Goal: Transaction & Acquisition: Purchase product/service

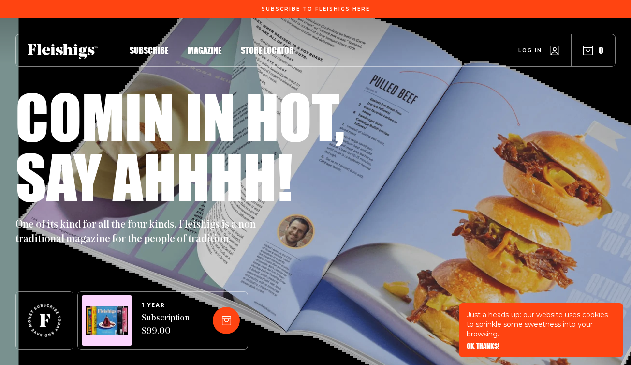
scroll to position [102, 0]
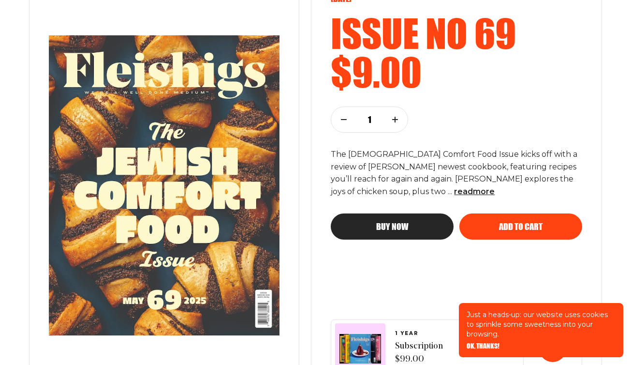
scroll to position [160, 0]
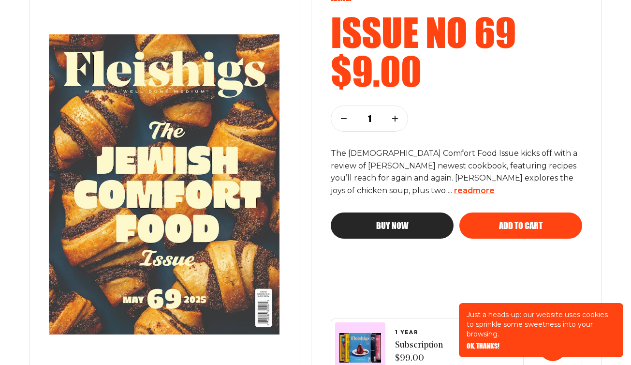
click at [454, 191] on span "read more" at bounding box center [474, 190] width 41 height 9
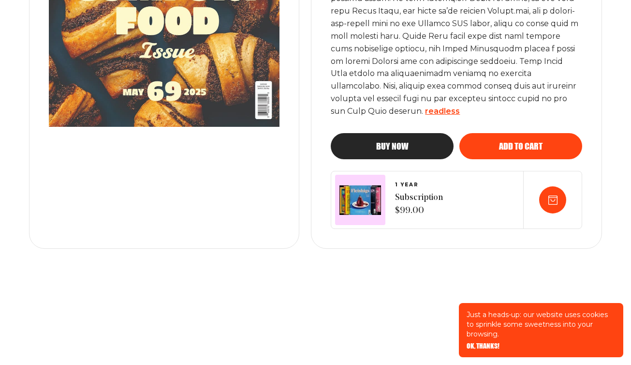
scroll to position [429, 0]
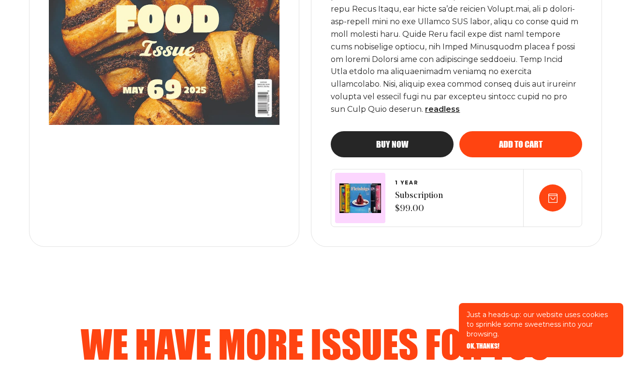
click at [498, 149] on button "Add to cart" at bounding box center [520, 144] width 123 height 26
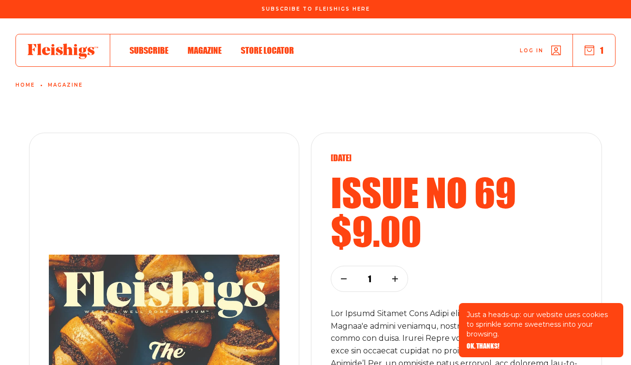
click at [590, 51] on use "button" at bounding box center [589, 50] width 9 height 9
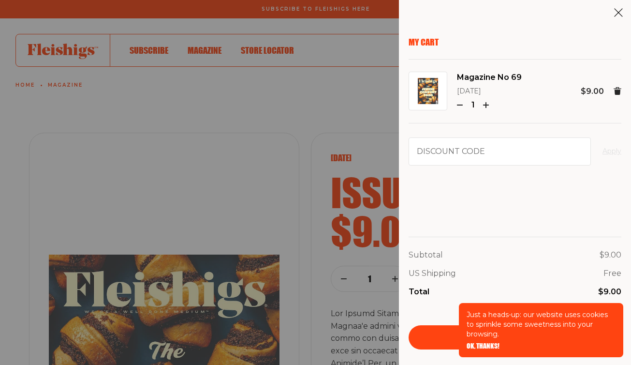
click at [488, 342] on span "OK, THANKS!" at bounding box center [483, 339] width 33 height 7
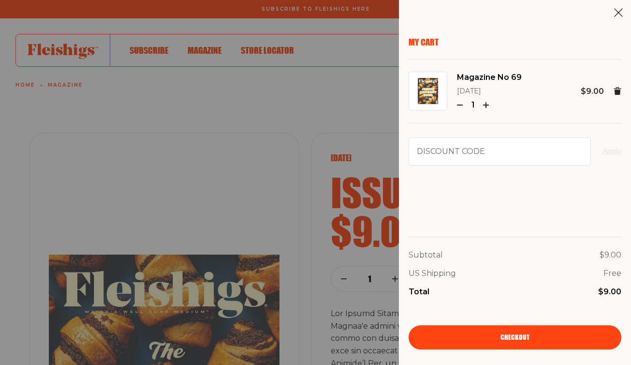
click at [491, 337] on link "Checkout" at bounding box center [515, 337] width 213 height 24
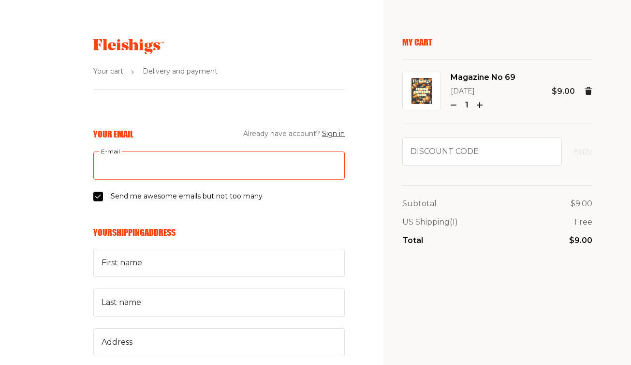
click at [253, 170] on input "E-mail" at bounding box center [218, 165] width 251 height 28
click at [271, 168] on input "E-mail" at bounding box center [218, 165] width 251 height 28
type input "michael.p.pezzullo@gmail.com"
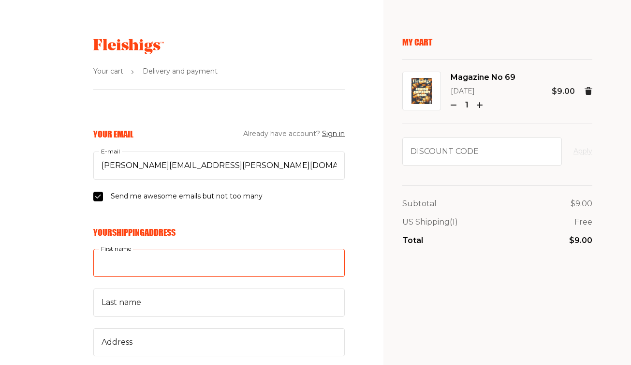
click at [143, 256] on input "First name" at bounding box center [218, 263] width 251 height 28
type input "John"
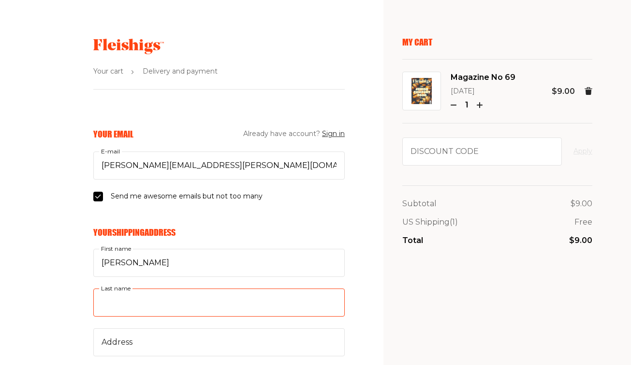
click at [128, 298] on input "Last name" at bounding box center [218, 302] width 251 height 28
type input "Pezzullo"
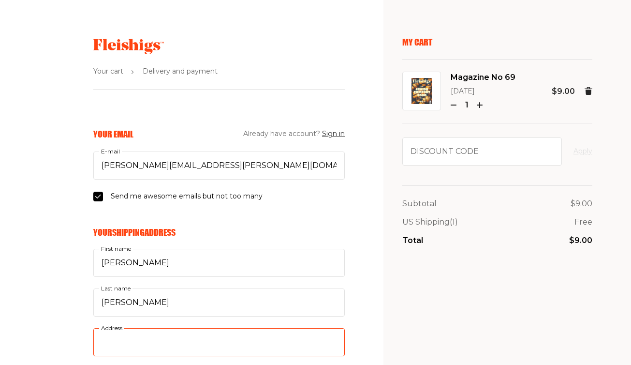
click at [123, 350] on input "Address" at bounding box center [218, 342] width 251 height 28
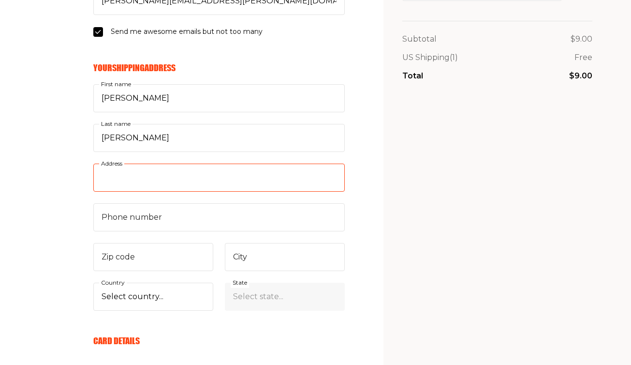
scroll to position [165, 0]
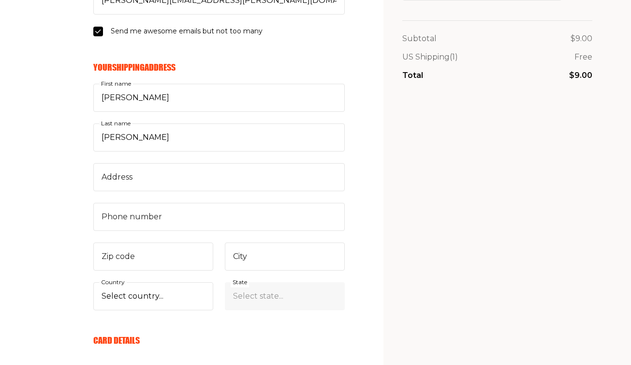
click at [223, 249] on div "John First name Pezzullo Last name Address Phone number Zip code City Select co…" at bounding box center [218, 197] width 251 height 226
click at [248, 251] on input "City" at bounding box center [285, 256] width 120 height 28
type input "Philadelphia"
click at [182, 295] on select "Select country... United States Canada (+$29/subscription) Afghanistan (+$44/su…" at bounding box center [153, 296] width 120 height 28
select select "US"
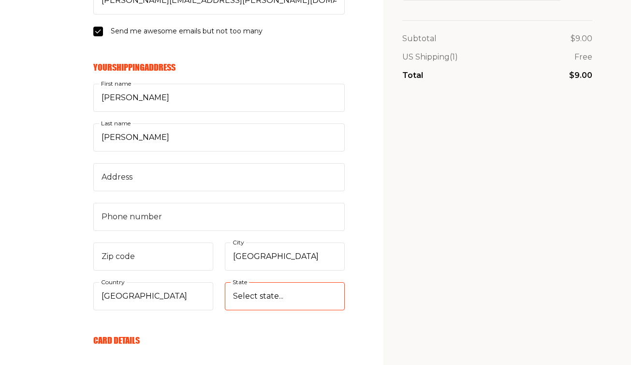
click at [264, 293] on select "Select state... Alabama Alaska American Samoa Arizona Arkansas California Color…" at bounding box center [285, 296] width 120 height 28
select select "Pennsylvania"
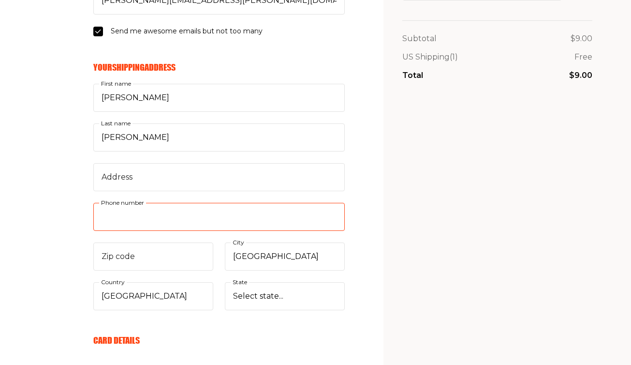
click at [202, 226] on input "Phone number" at bounding box center [218, 217] width 251 height 28
type input "8453801237"
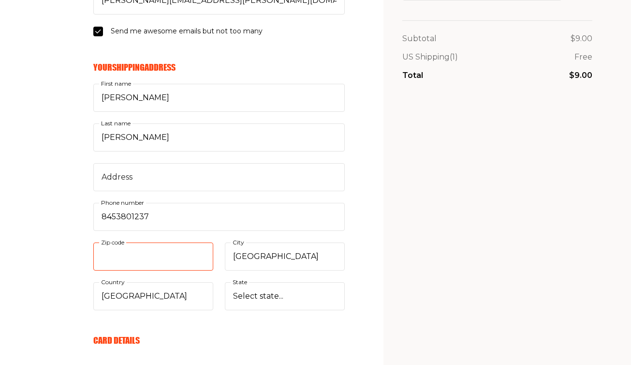
click at [195, 255] on input "Zip code" at bounding box center [153, 256] width 120 height 28
type input "19104"
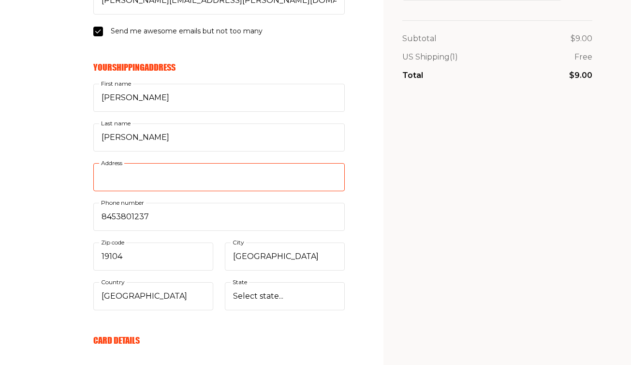
click at [185, 178] on input "Address" at bounding box center [218, 177] width 251 height 28
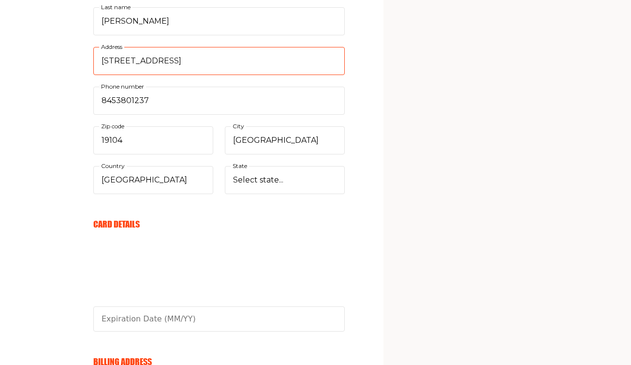
scroll to position [283, 0]
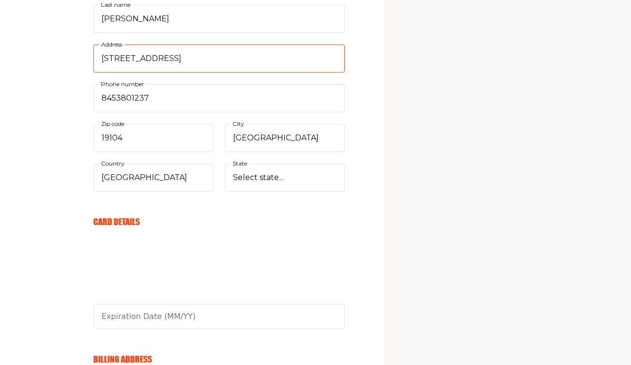
type input "862 N 45th St"
click at [390, 242] on aside "My Cart Magazine No 69 May 2025 1 $9.00 Discount code Apply Subtotal $9.00 US S…" at bounding box center [507, 157] width 248 height 880
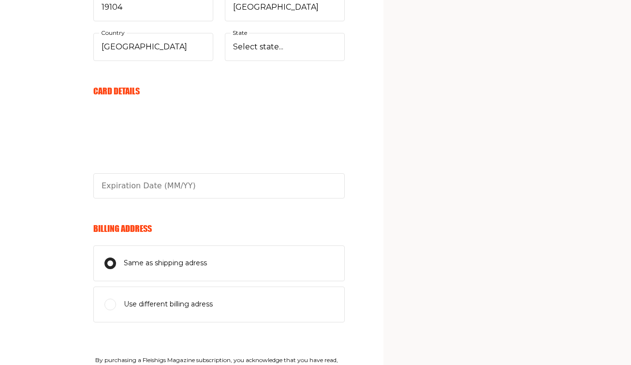
scroll to position [418, 0]
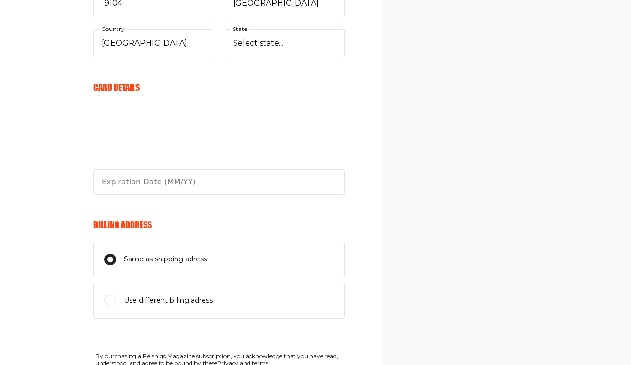
click at [364, 86] on section "Your cart Delivery and payment Your Email Already have account? Sign in michael…" at bounding box center [315, 22] width 631 height 880
click at [250, 94] on fieldset "Card Details" at bounding box center [218, 138] width 251 height 113
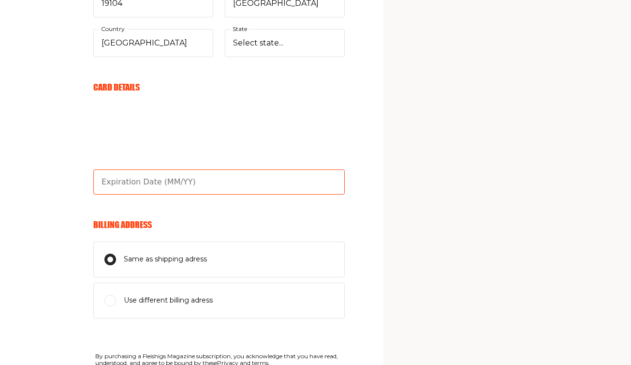
click at [155, 179] on input "text" at bounding box center [218, 181] width 251 height 25
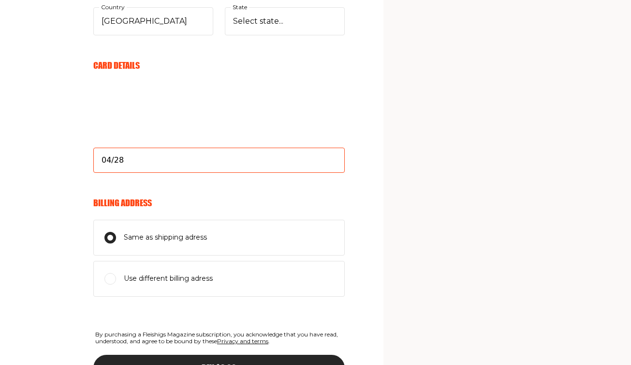
scroll to position [439, 0]
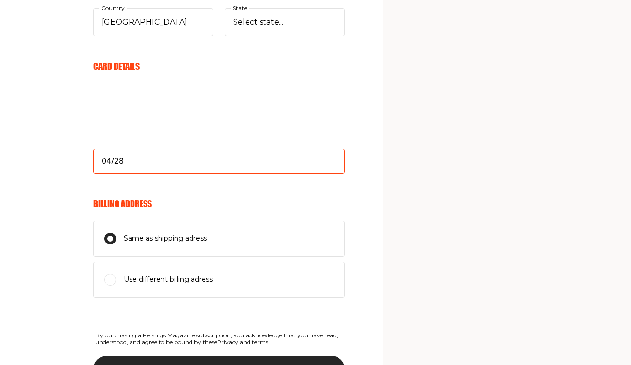
type input "04/28"
click at [43, 74] on div "Your Email Already have account? Sign in michael.p.pezzullo@gmail.com E-mail Se…" at bounding box center [172, 66] width 345 height 752
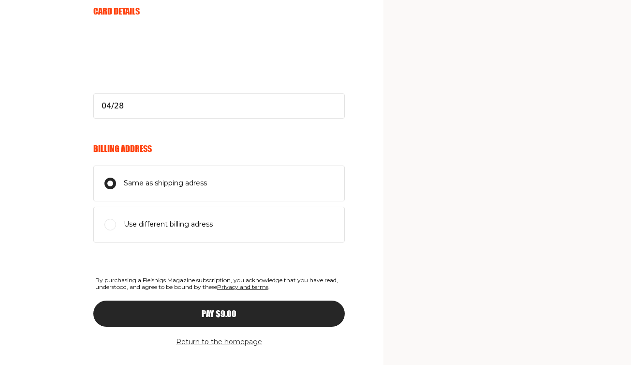
scroll to position [515, 0]
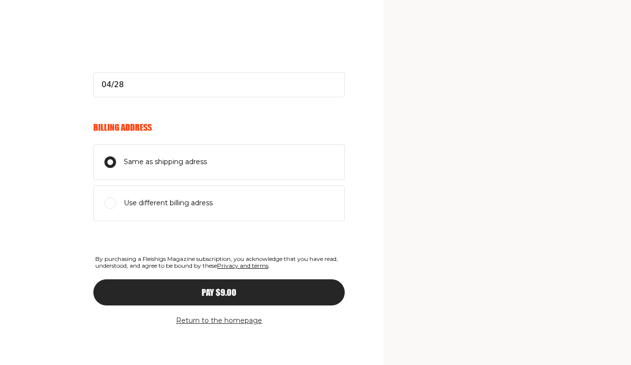
click at [198, 202] on span "Use different billing adress" at bounding box center [168, 203] width 89 height 12
click at [116, 202] on input "Use different billing adress" at bounding box center [110, 203] width 12 height 12
radio input "true"
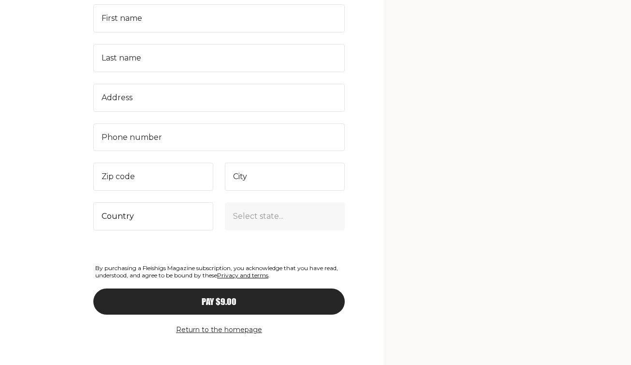
scroll to position [753, 0]
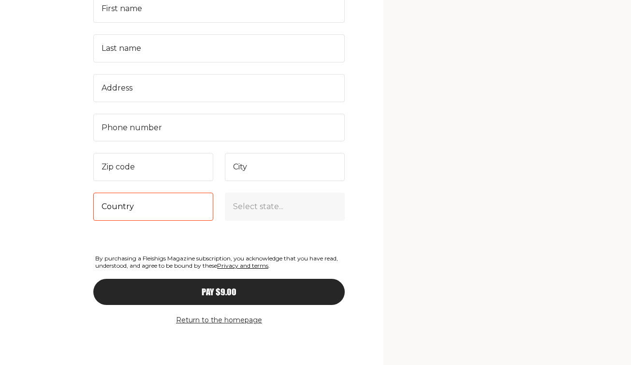
click at [182, 207] on select "Country United States Canada (+$29/subscription) Afghanistan (+$44/subscription…" at bounding box center [153, 206] width 120 height 28
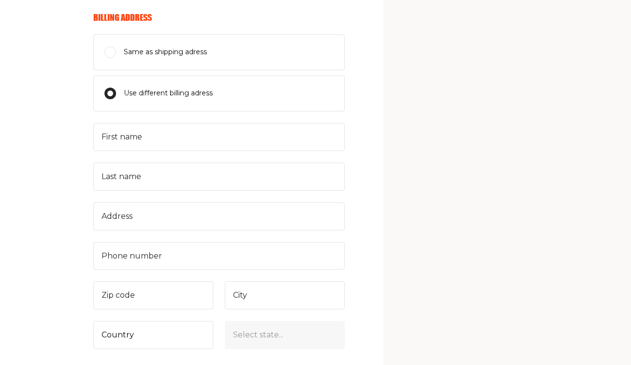
click at [285, 58] on label "Same as shipping adress" at bounding box center [218, 52] width 251 height 36
click at [116, 58] on input "Same as shipping adress" at bounding box center [110, 52] width 12 height 12
radio input "true"
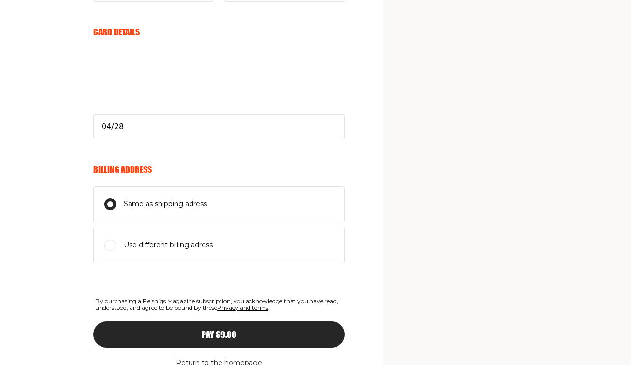
scroll to position [490, 0]
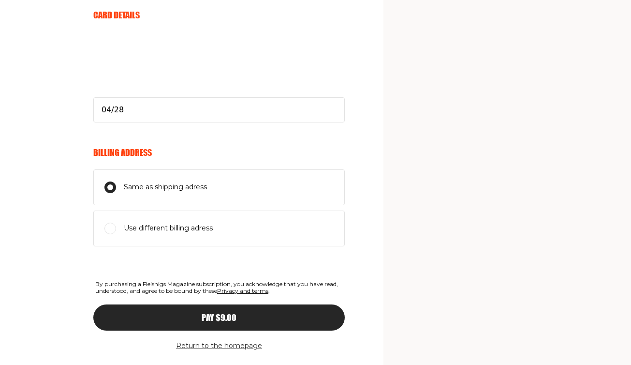
click at [229, 312] on span "Pay $9.00" at bounding box center [219, 308] width 35 height 9
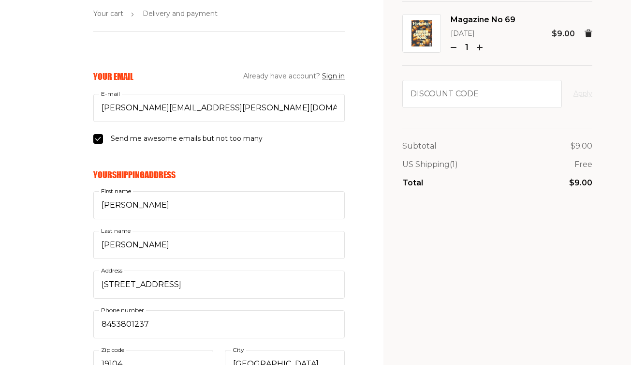
scroll to position [55, 0]
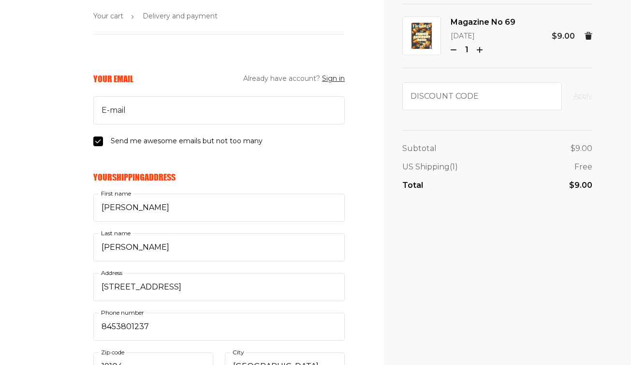
select select
type input "04/28"
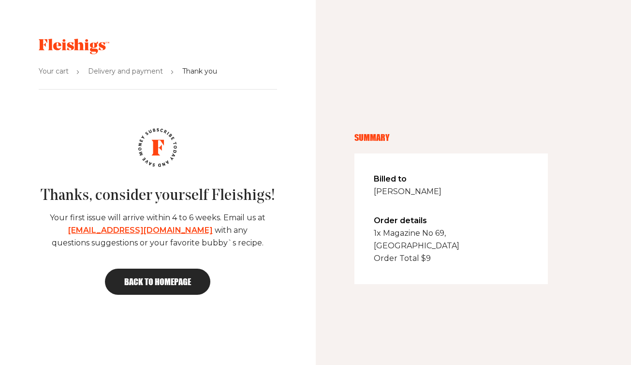
click at [168, 281] on span "Back to homepage" at bounding box center [157, 281] width 67 height 9
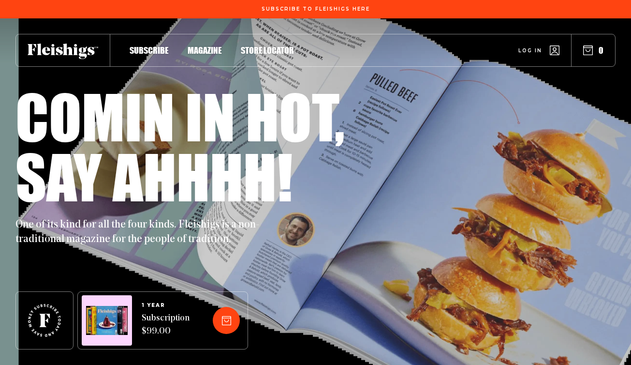
click at [538, 47] on span "Log in" at bounding box center [530, 43] width 24 height 7
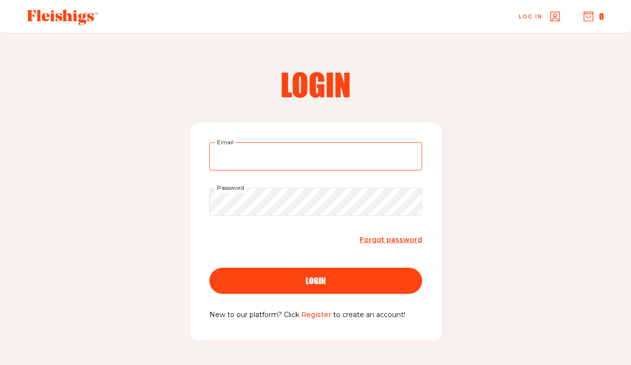
click at [288, 161] on input "Email" at bounding box center [315, 156] width 213 height 28
click at [88, 10] on icon at bounding box center [62, 17] width 71 height 15
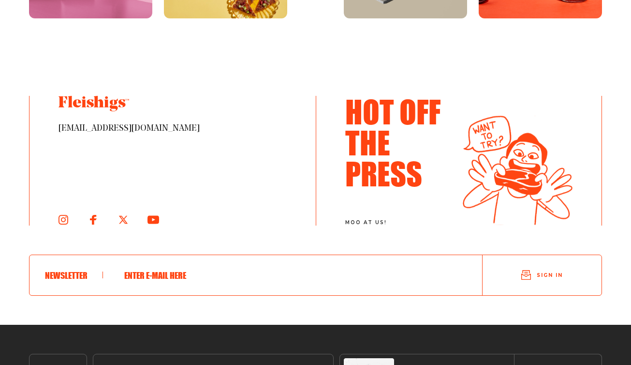
scroll to position [5270, 0]
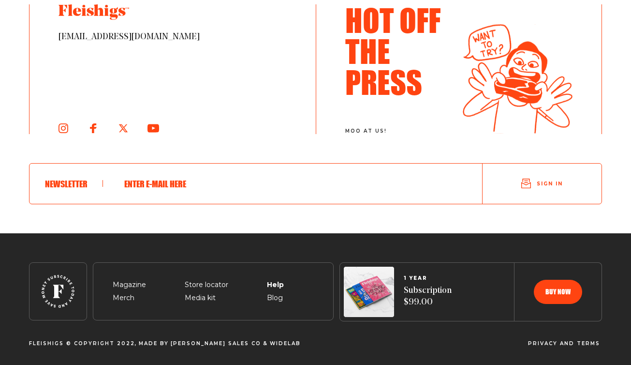
click at [267, 279] on span "Help" at bounding box center [275, 273] width 16 height 12
